Goal: Information Seeking & Learning: Understand process/instructions

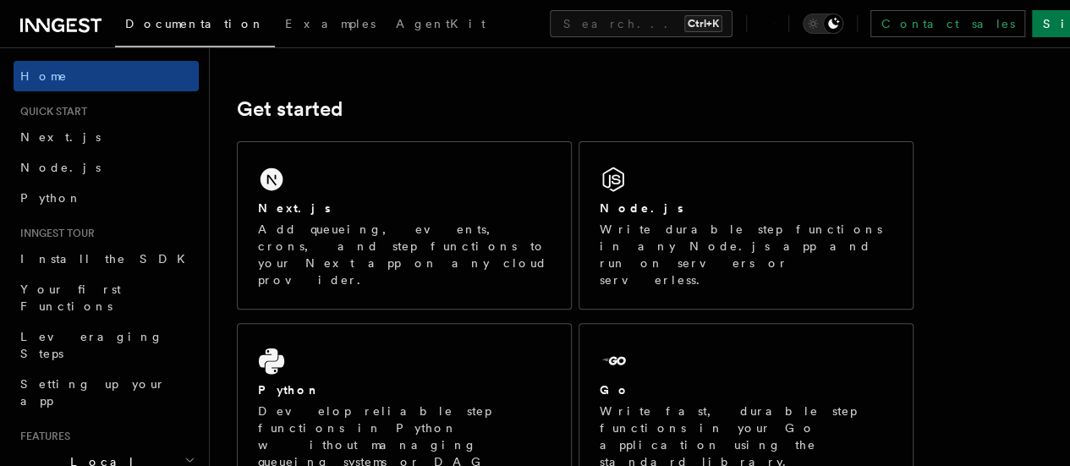
scroll to position [217, 0]
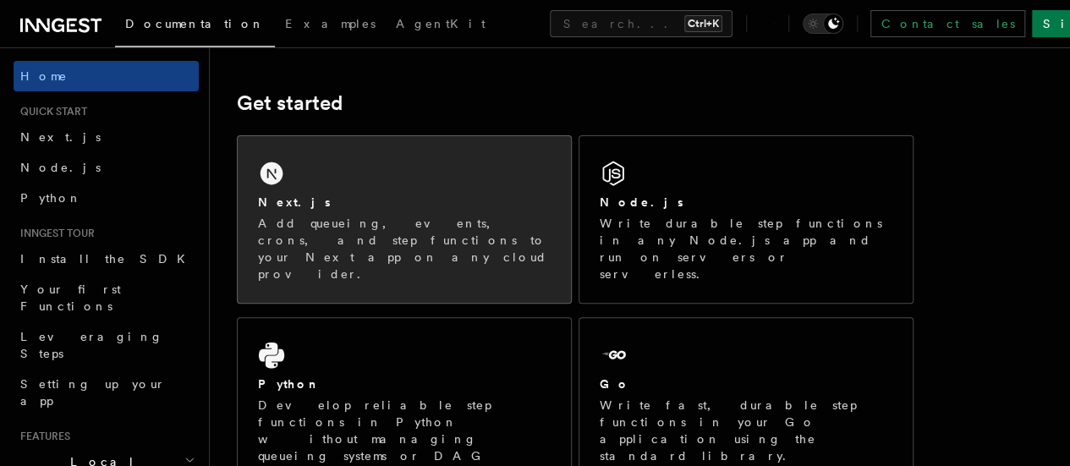
click at [372, 212] on div "Next.js" at bounding box center [404, 203] width 293 height 18
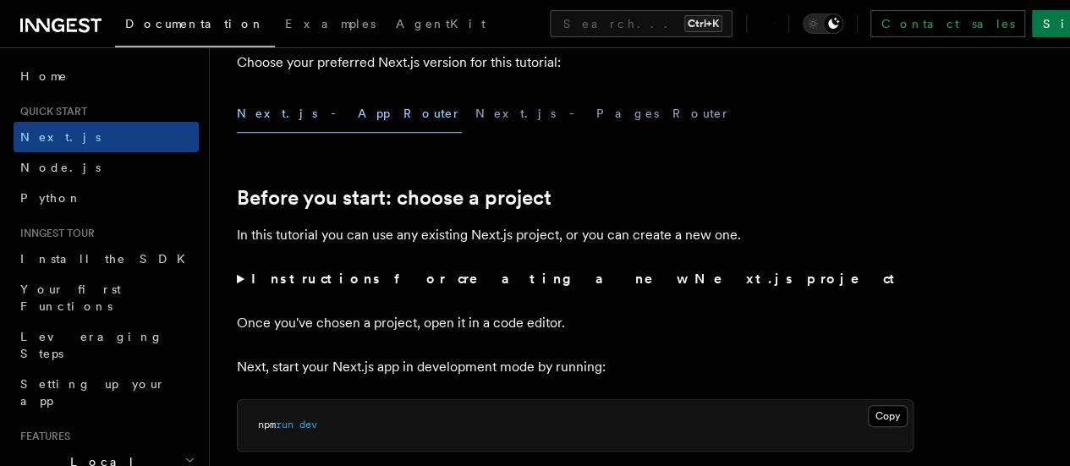
scroll to position [450, 0]
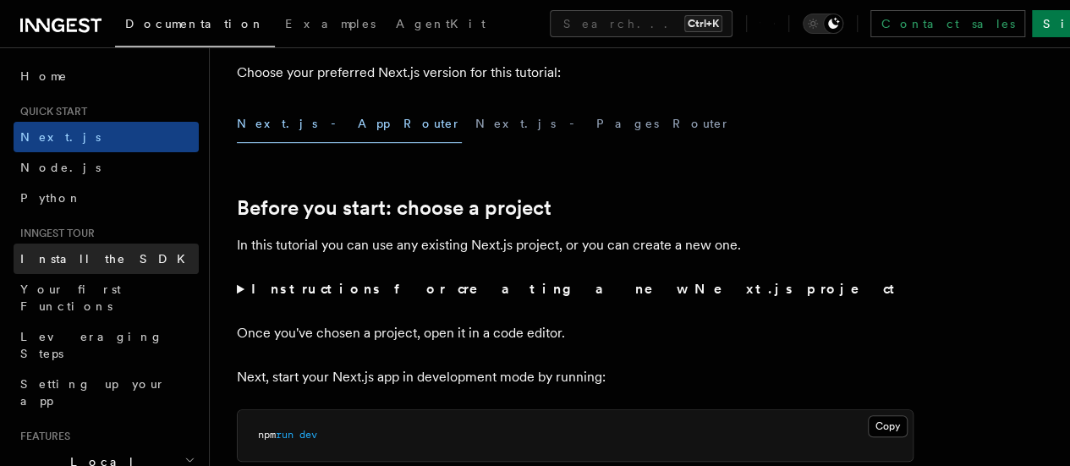
click at [83, 258] on span "Install the SDK" at bounding box center [107, 259] width 175 height 14
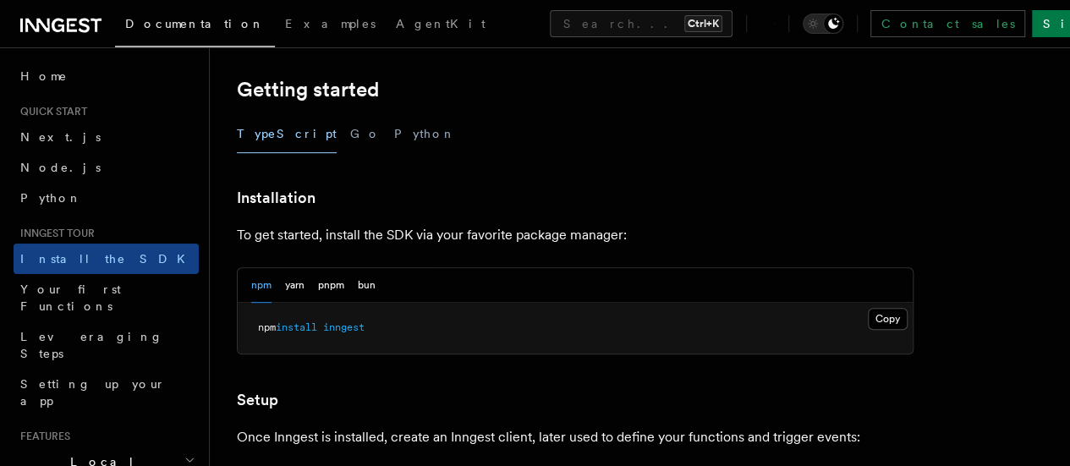
scroll to position [340, 0]
click at [868, 311] on button "Copy Copied" at bounding box center [888, 317] width 40 height 22
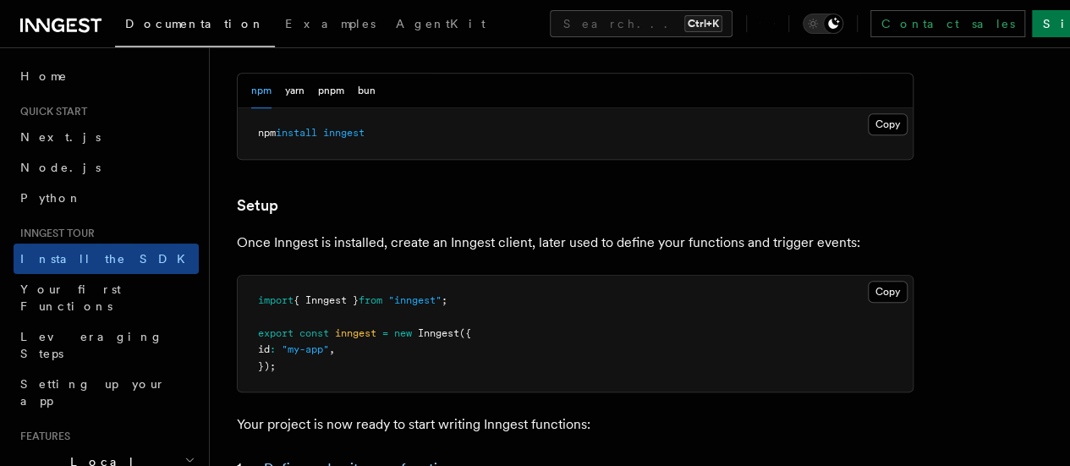
scroll to position [543, 0]
